Goal: Task Accomplishment & Management: Use online tool/utility

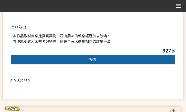
scroll to position [155, 0]
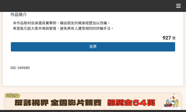
click at [101, 44] on div "投票" at bounding box center [92, 47] width 165 height 10
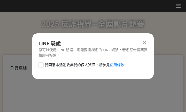
scroll to position [0, 0]
click at [80, 68] on div "我同意本活動收集我的個人資訊，請參見 使用條款" at bounding box center [92, 67] width 121 height 10
click at [81, 66] on span "我同意本活動收集我的個人資訊，請參見 使用條款" at bounding box center [85, 64] width 80 height 5
click at [42, 66] on input "我同意本活動收集我的個人資訊，請參見 使用條款" at bounding box center [40, 64] width 3 height 3
checkbox input "false"
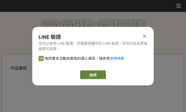
click at [89, 73] on link "繼續" at bounding box center [93, 74] width 26 height 9
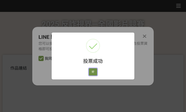
click at [91, 73] on button "好" at bounding box center [93, 71] width 8 height 7
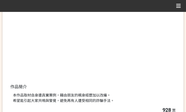
scroll to position [110, 0]
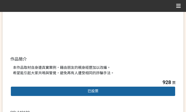
click at [122, 78] on div "928 票 已投票" at bounding box center [92, 91] width 165 height 26
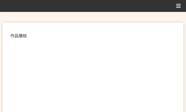
scroll to position [129, 0]
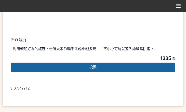
click at [112, 70] on div "投票" at bounding box center [92, 67] width 165 height 10
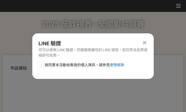
scroll to position [0, 0]
click at [91, 66] on span "我同意本活動收集我的個人資訊，請參見 使用條款" at bounding box center [85, 64] width 80 height 5
click at [42, 66] on input "我同意本活動收集我的個人資訊，請參見 使用條款" at bounding box center [40, 64] width 3 height 3
checkbox input "false"
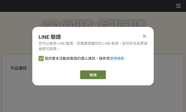
click at [94, 72] on link "繼續" at bounding box center [93, 74] width 26 height 9
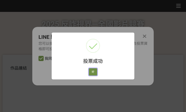
click at [94, 72] on button "好" at bounding box center [93, 71] width 8 height 7
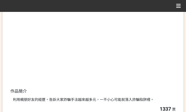
scroll to position [99, 0]
